Goal: Find specific page/section: Find specific page/section

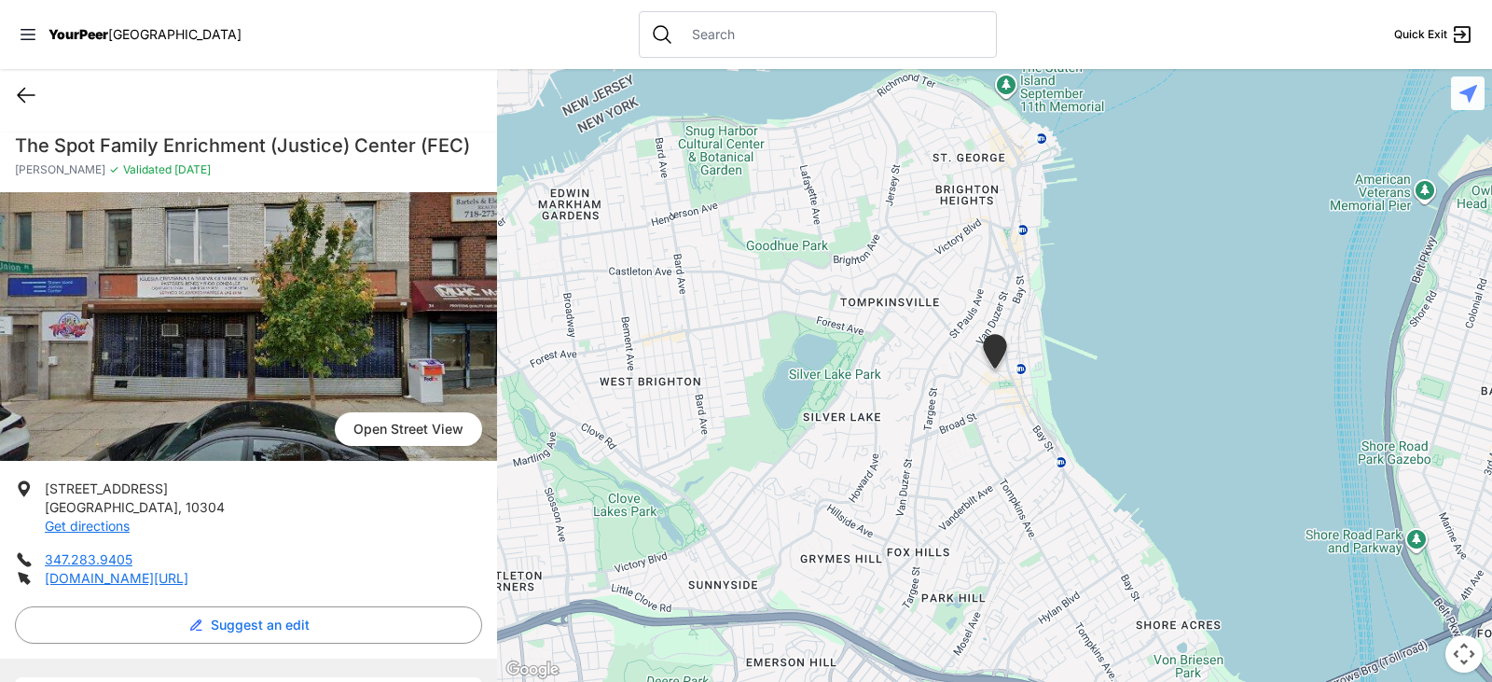
click at [34, 92] on icon at bounding box center [26, 95] width 22 height 22
select select "recentlyUpdated"
click at [34, 95] on icon at bounding box center [26, 96] width 17 height 14
select select "recentlyUpdated"
